Goal: Find specific page/section: Find specific page/section

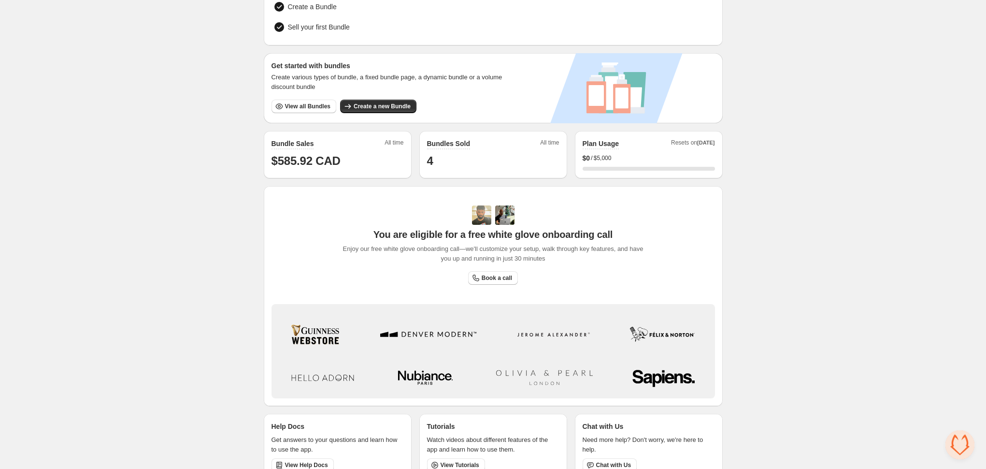
scroll to position [141, 0]
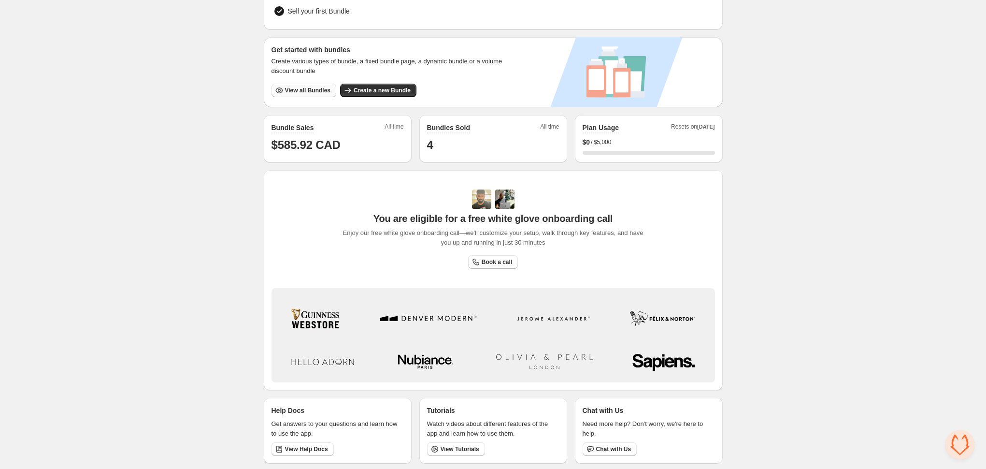
click at [296, 86] on span "View all Bundles" at bounding box center [307, 90] width 45 height 8
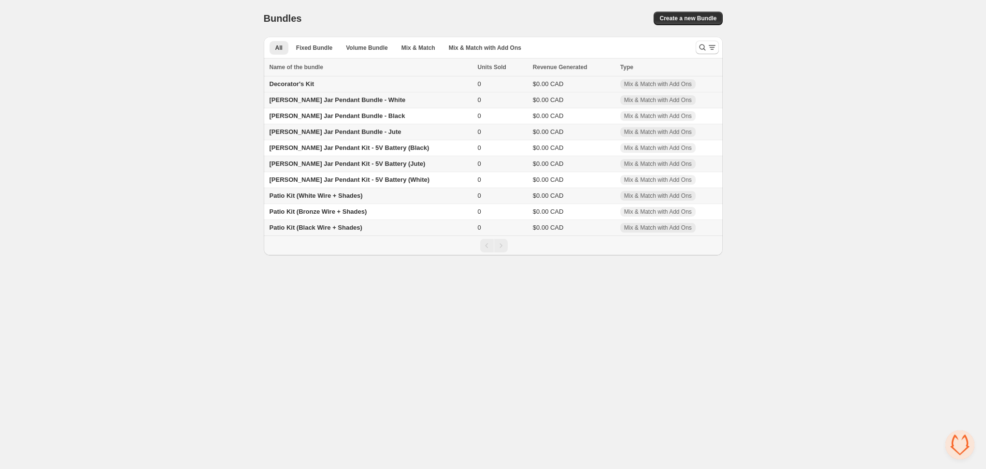
click at [301, 83] on span "Decorator's Kit" at bounding box center [292, 83] width 45 height 7
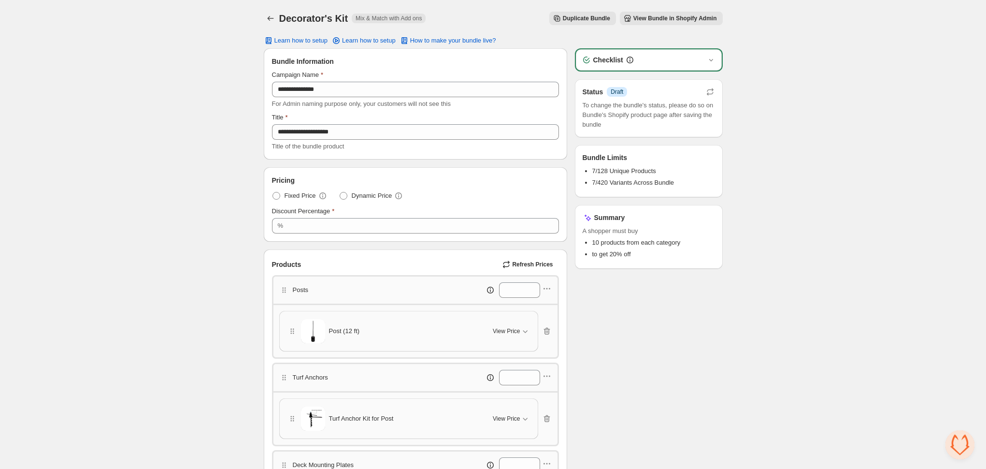
click at [663, 15] on span "View Bundle in Shopify Admin" at bounding box center [675, 18] width 84 height 8
